Goal: Information Seeking & Learning: Find specific fact

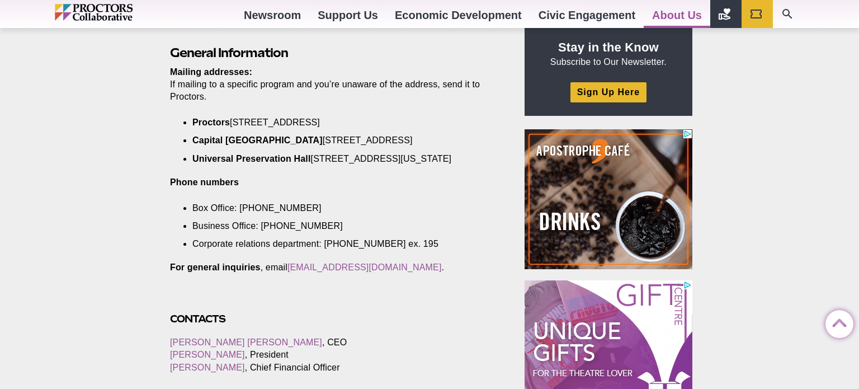
scroll to position [374, 0]
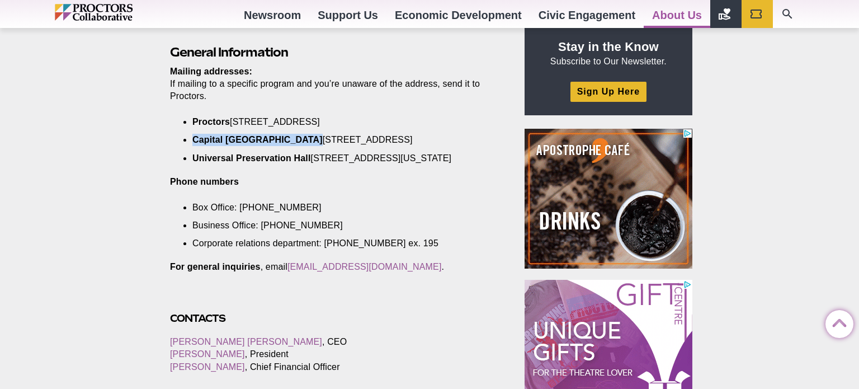
drag, startPoint x: 302, startPoint y: 139, endPoint x: 185, endPoint y: 141, distance: 117.5
click at [192, 141] on li "[GEOGRAPHIC_DATA] [STREET_ADDRESS]" at bounding box center [337, 140] width 290 height 12
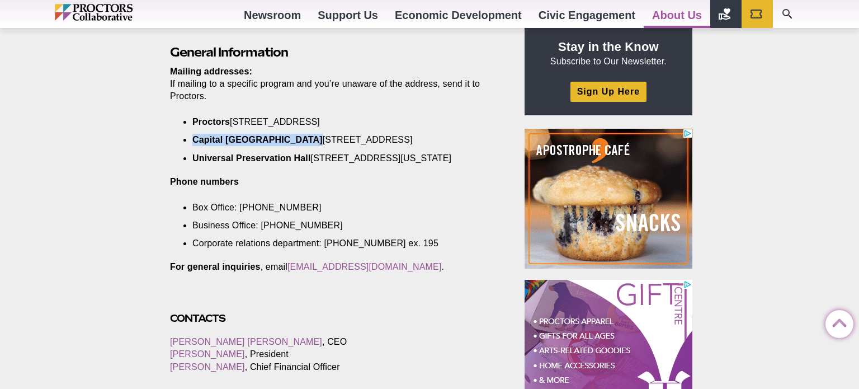
copy strong "Capital [GEOGRAPHIC_DATA]"
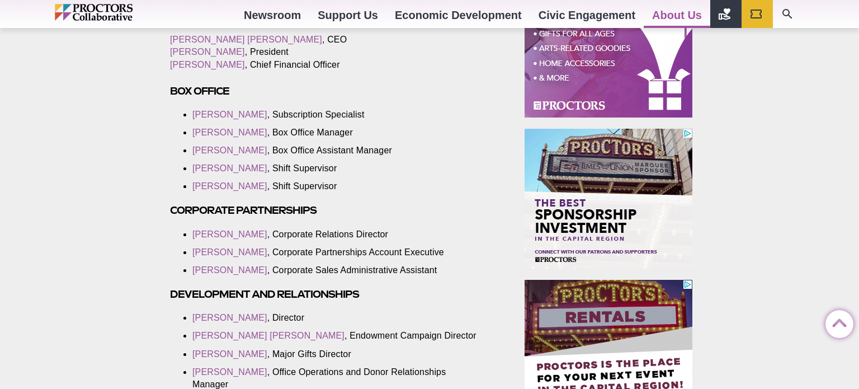
scroll to position [0, 0]
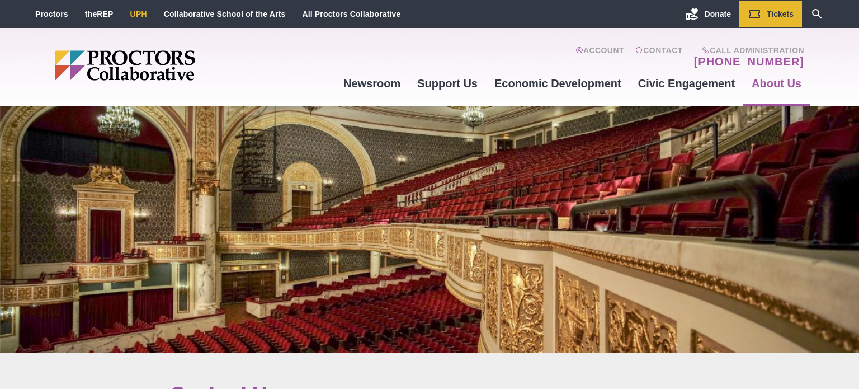
click at [141, 15] on link "UPH" at bounding box center [138, 14] width 17 height 9
click at [813, 8] on icon "Search" at bounding box center [816, 13] width 13 height 13
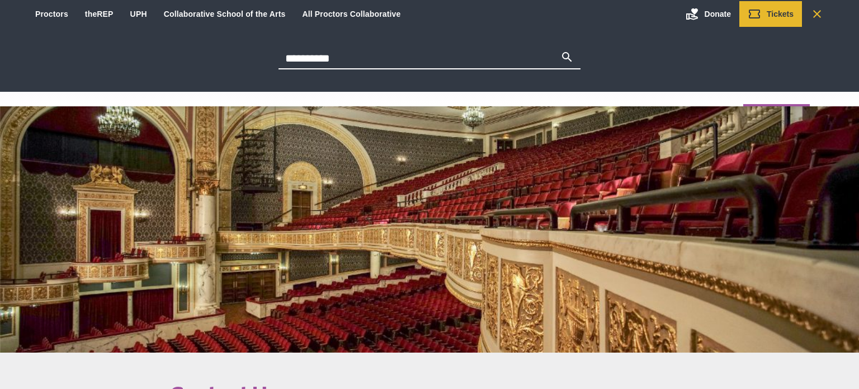
type input "**********"
click at [560, 50] on button "Search" at bounding box center [566, 58] width 13 height 16
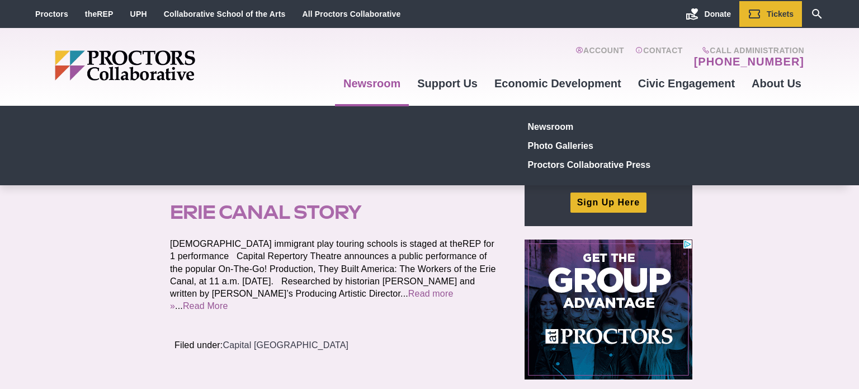
scroll to position [64, 0]
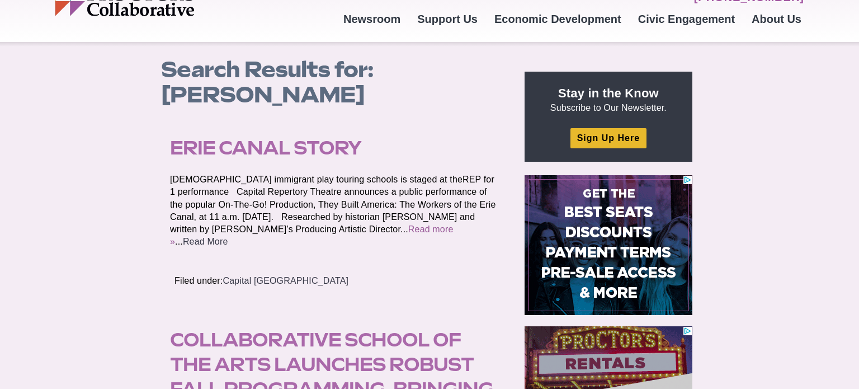
click at [228, 237] on link "Read More" at bounding box center [205, 242] width 45 height 10
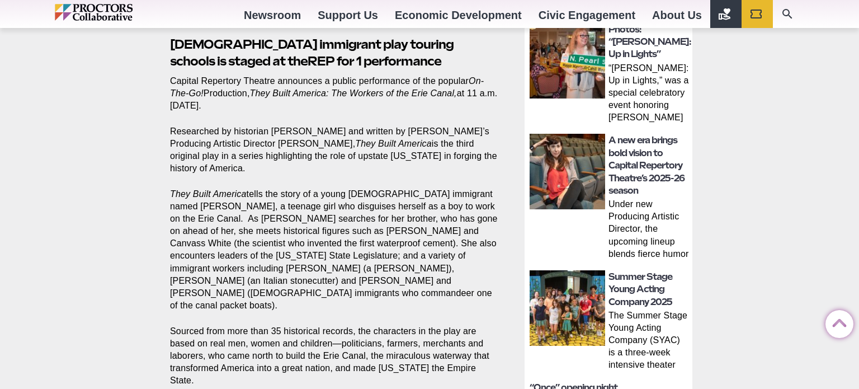
scroll to position [406, 0]
